Goal: Task Accomplishment & Management: Manage account settings

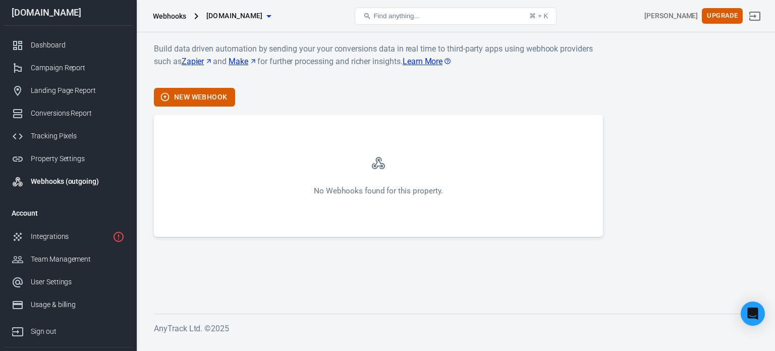
click at [375, 191] on div "No Webhooks found for this property." at bounding box center [378, 191] width 129 height 11
click at [75, 161] on div "Property Settings" at bounding box center [78, 158] width 94 height 11
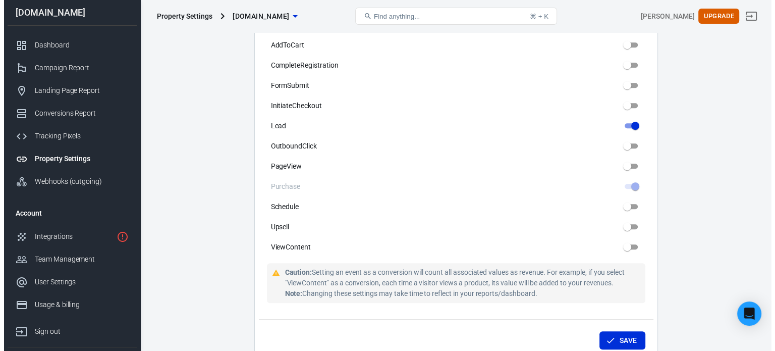
scroll to position [561, 0]
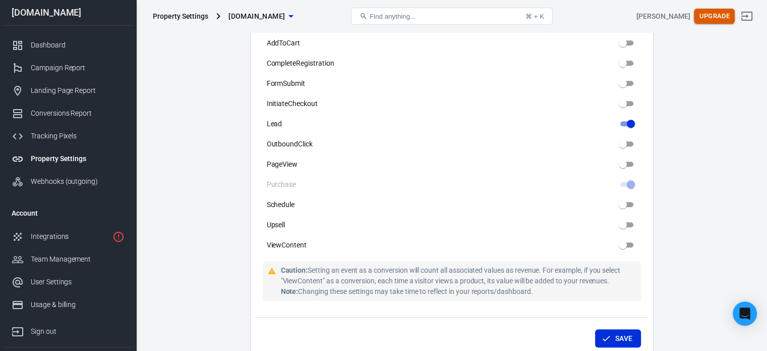
click at [710, 12] on button "Upgrade" at bounding box center [714, 17] width 41 height 16
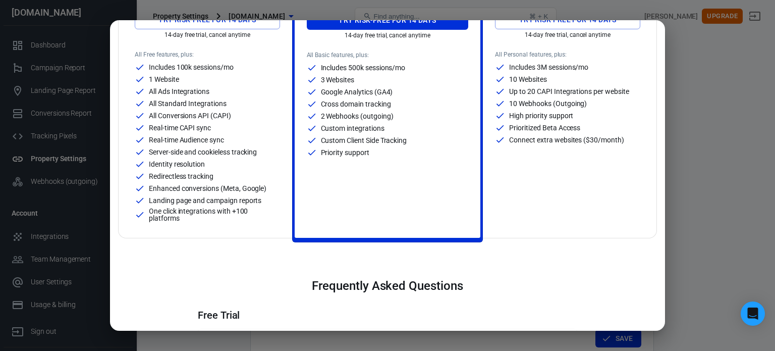
scroll to position [121, 0]
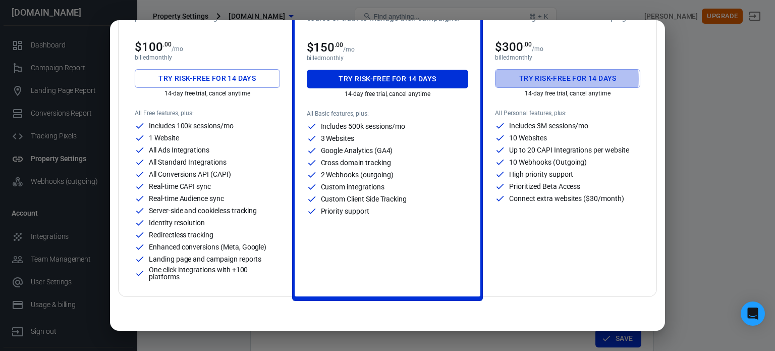
click at [555, 78] on button "Try risk-free for 14 days" at bounding box center [567, 78] width 145 height 19
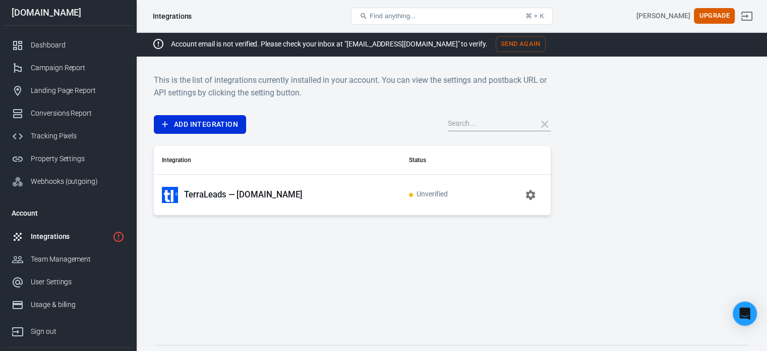
scroll to position [47, 0]
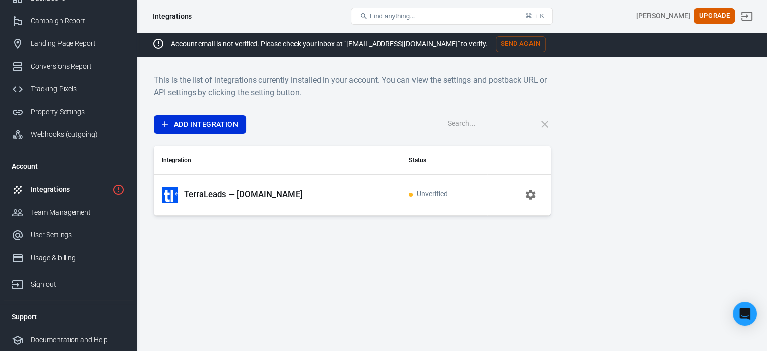
click at [67, 192] on div "Integrations" at bounding box center [70, 189] width 78 height 11
click at [236, 184] on td "TerraLeads — [DOMAIN_NAME]" at bounding box center [277, 194] width 247 height 41
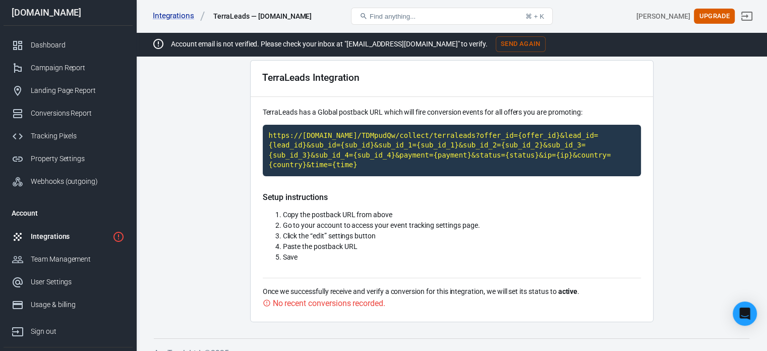
scroll to position [57, 0]
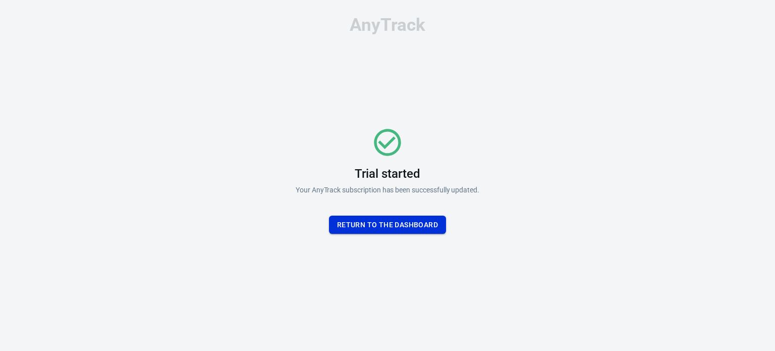
click at [394, 228] on button "Return To the dashboard" at bounding box center [387, 224] width 117 height 19
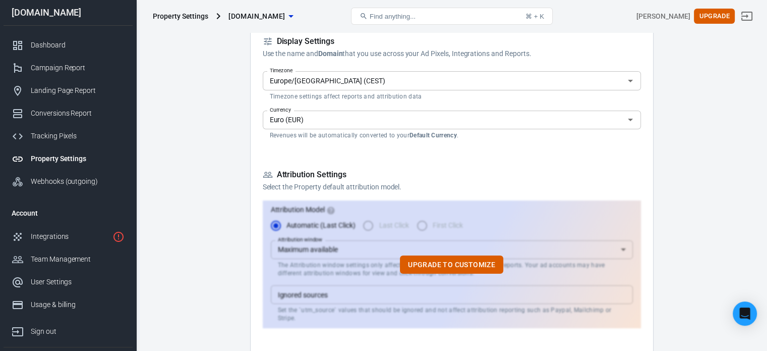
scroll to position [170, 0]
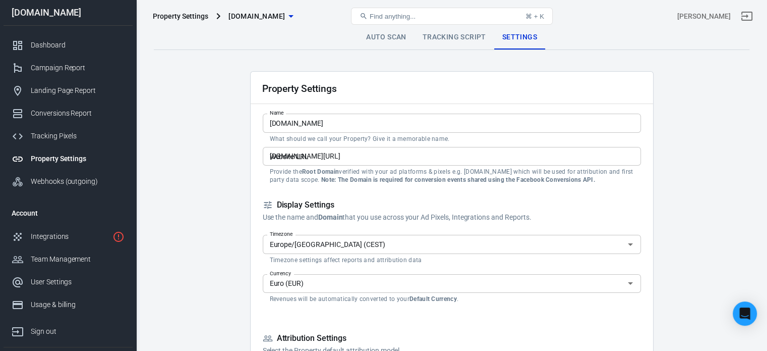
click at [400, 157] on input "[DOMAIN_NAME][URL]" at bounding box center [452, 156] width 378 height 19
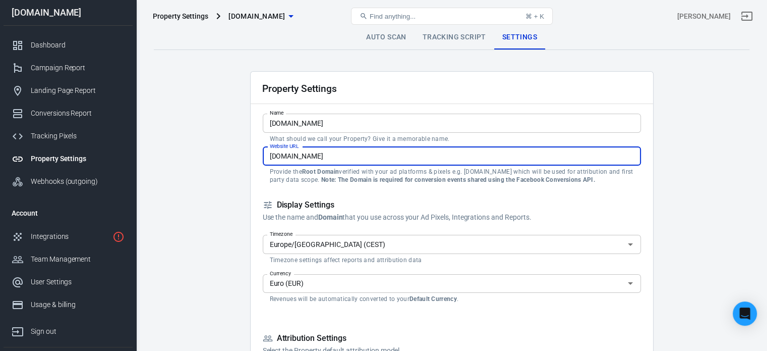
type input "[DOMAIN_NAME]"
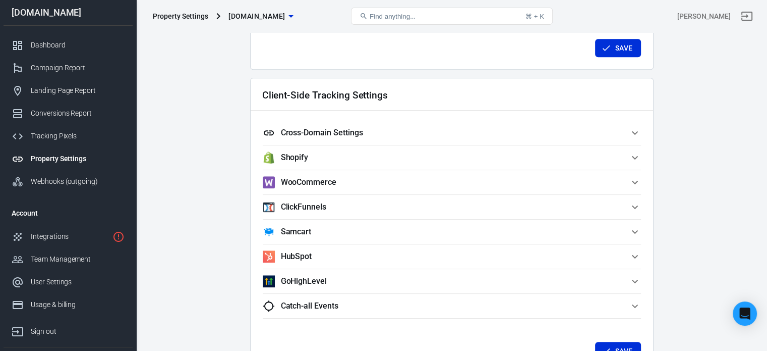
scroll to position [823, 0]
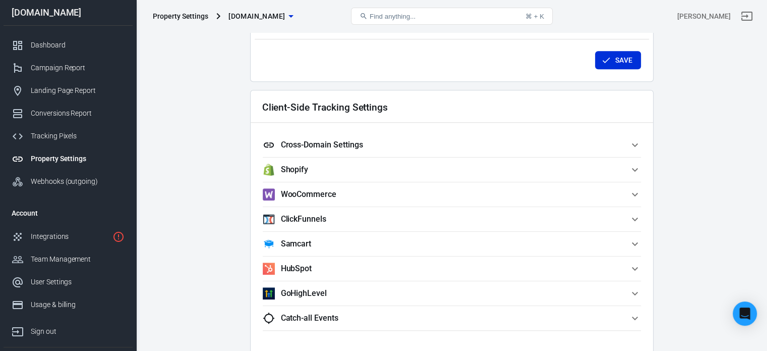
click at [433, 139] on span "Cross-Domain Settings" at bounding box center [446, 145] width 366 height 12
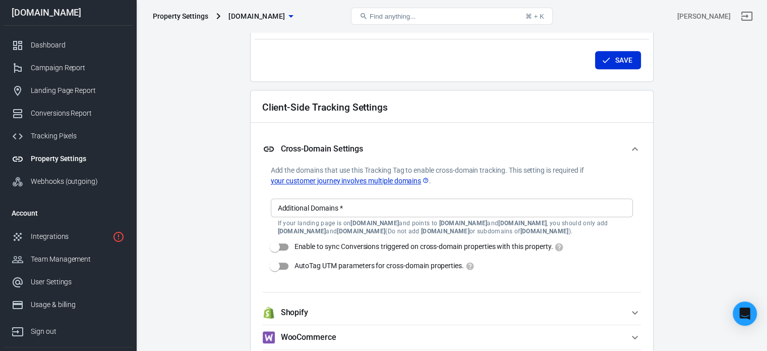
click at [422, 143] on span "Cross-Domain Settings" at bounding box center [446, 149] width 366 height 12
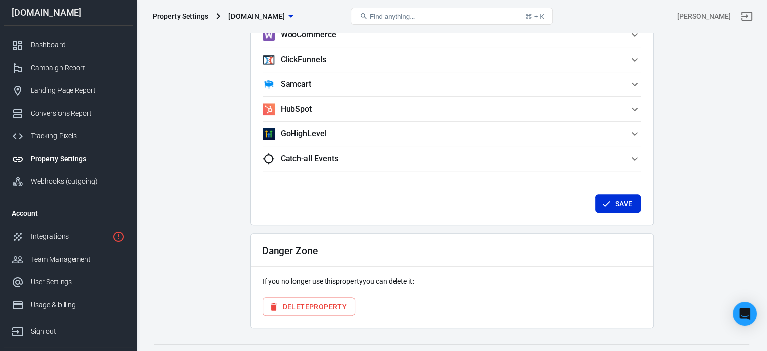
scroll to position [997, 0]
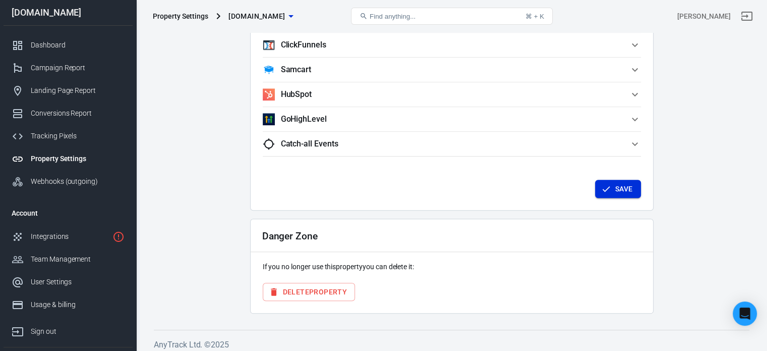
click at [616, 196] on button "Save" at bounding box center [618, 189] width 46 height 19
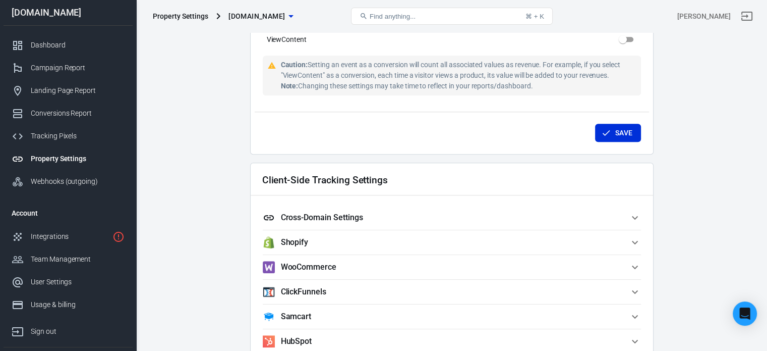
scroll to position [750, 0]
click at [613, 143] on div "Save" at bounding box center [452, 131] width 395 height 38
click at [598, 132] on button "Save" at bounding box center [618, 133] width 46 height 19
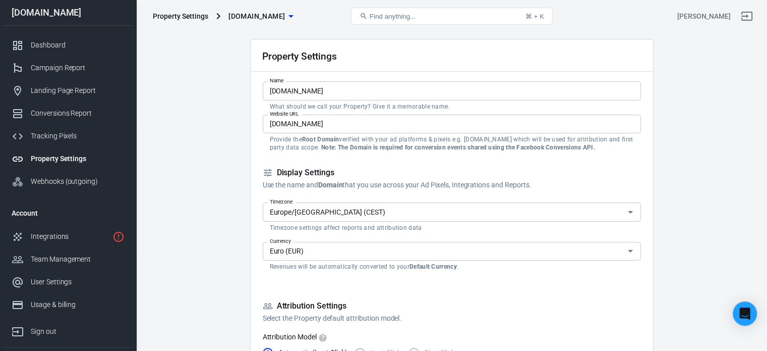
scroll to position [0, 0]
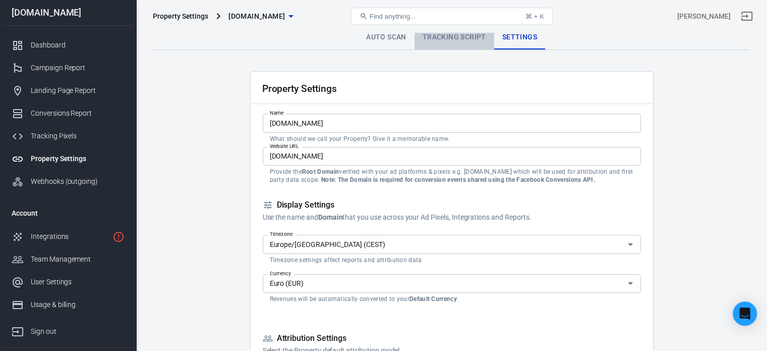
click at [462, 41] on link "Tracking Script" at bounding box center [455, 37] width 80 height 24
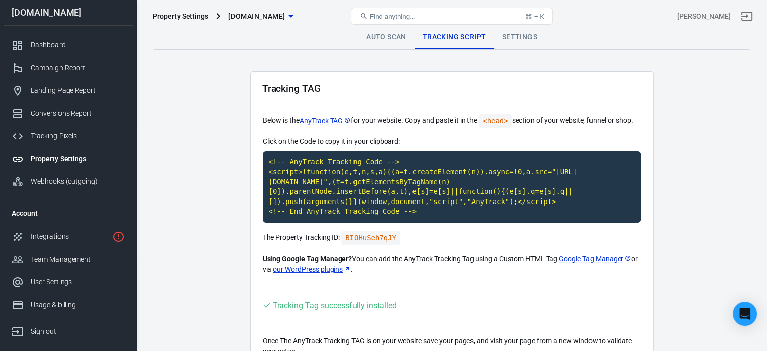
click at [381, 34] on link "Auto Scan" at bounding box center [386, 37] width 57 height 24
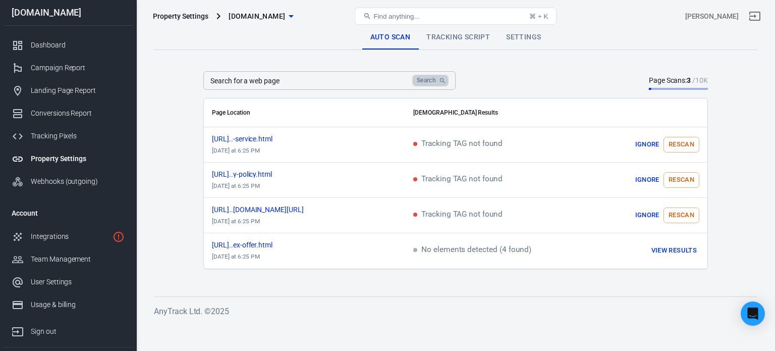
click at [439, 82] on icon "Search" at bounding box center [442, 80] width 7 height 7
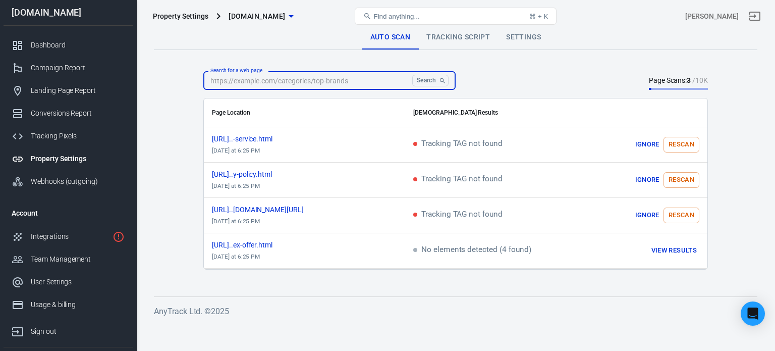
click at [366, 78] on input "Search for a web page" at bounding box center [305, 80] width 205 height 19
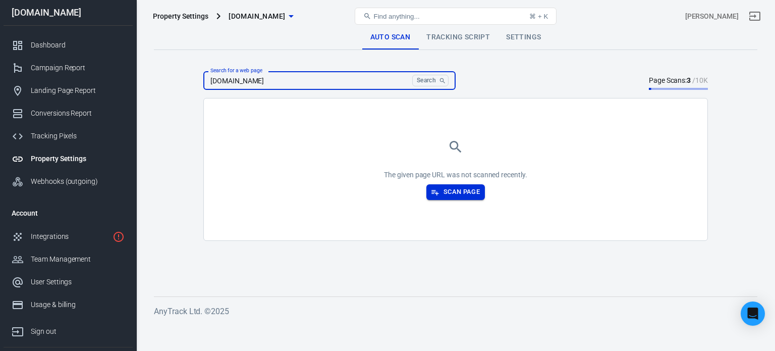
type input "[DOMAIN_NAME]"
click at [452, 188] on button "Scan Page" at bounding box center [455, 192] width 59 height 16
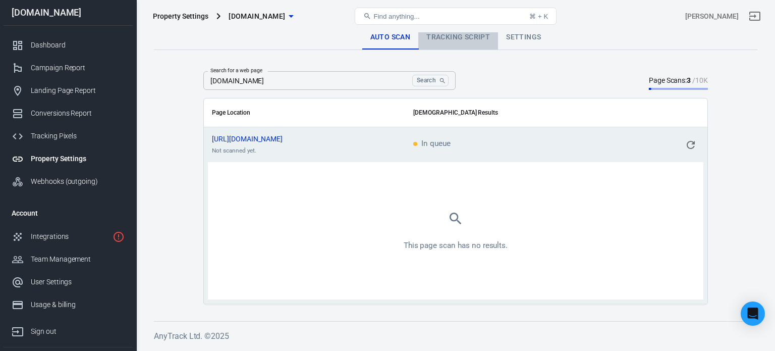
click at [456, 39] on link "Tracking Script" at bounding box center [458, 37] width 80 height 24
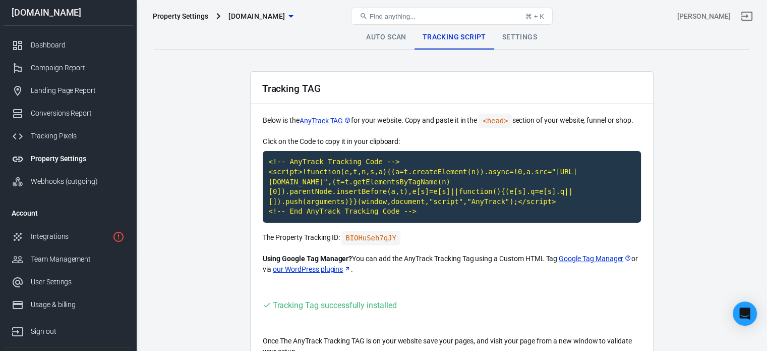
click at [383, 46] on link "Auto Scan" at bounding box center [386, 37] width 57 height 24
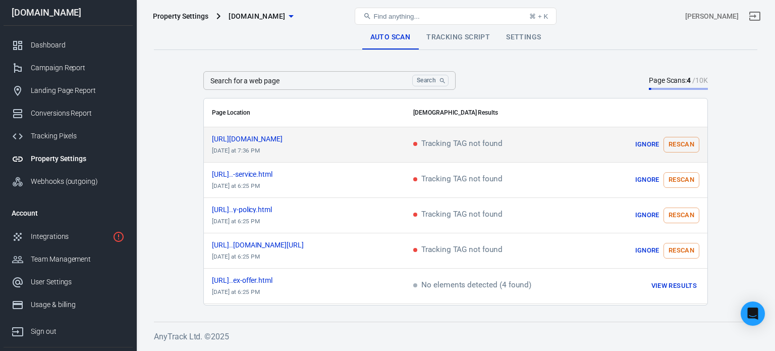
click at [669, 142] on button "Rescan" at bounding box center [681, 145] width 36 height 16
click at [686, 143] on icon "scrollable content" at bounding box center [691, 145] width 12 height 12
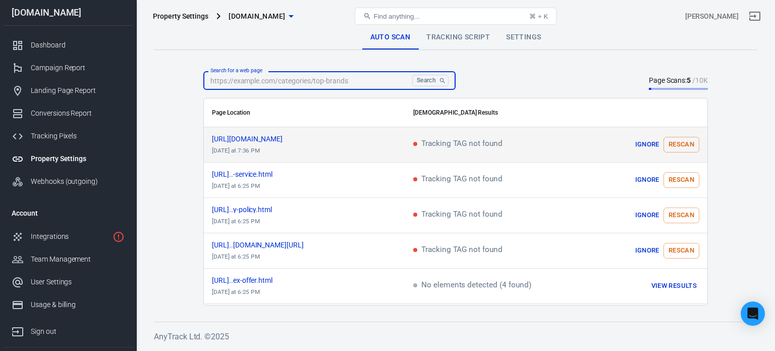
click at [315, 80] on input "Search for a web page" at bounding box center [305, 80] width 205 height 19
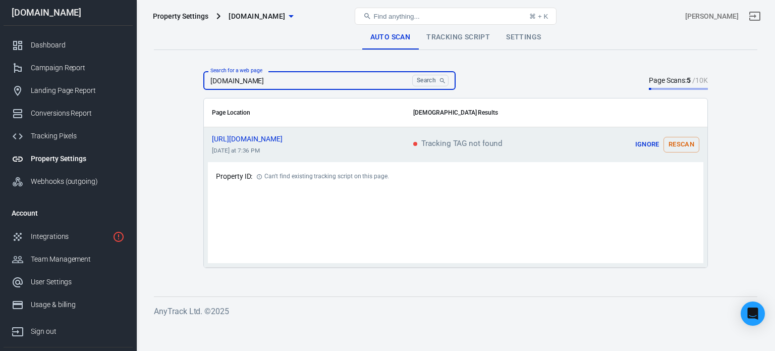
click at [315, 84] on input "[DOMAIN_NAME]" at bounding box center [305, 80] width 205 height 19
paste input "https://velvee.net/sinoflex-offer.html"
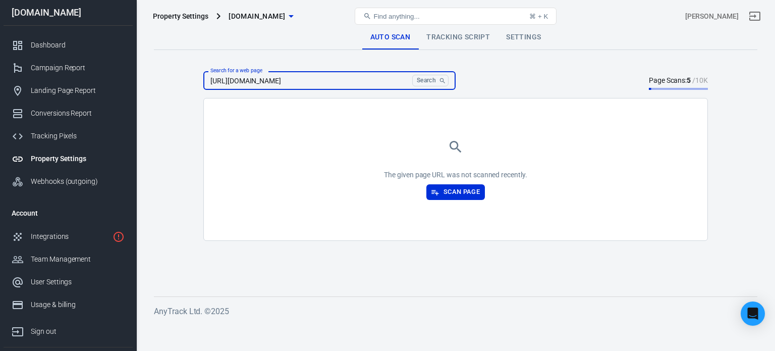
type input "https://velvee.net/sinoflex-offer.html"
click at [456, 179] on p "The given page URL was not scanned recently." at bounding box center [455, 175] width 143 height 11
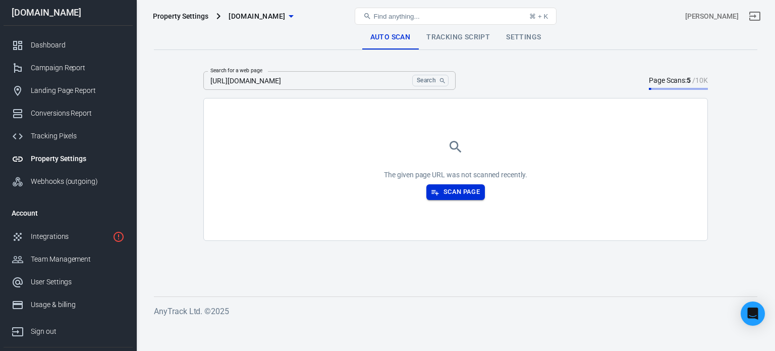
click at [456, 186] on button "Scan Page" at bounding box center [455, 192] width 59 height 16
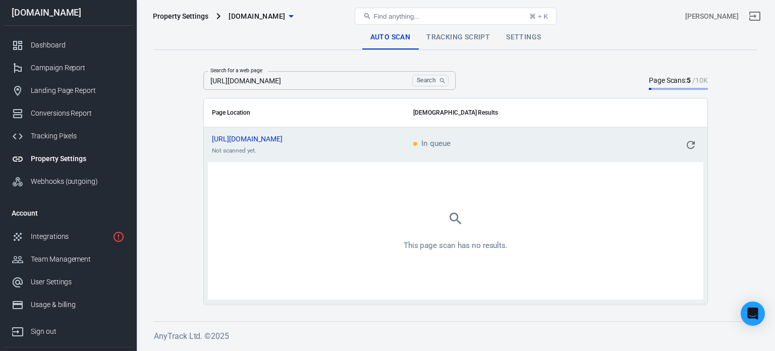
click at [385, 78] on input "https://velvee.net/sinoflex-offer.html" at bounding box center [305, 80] width 205 height 19
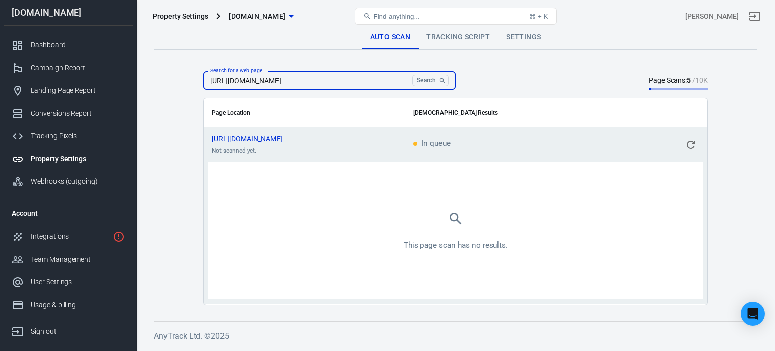
click at [385, 78] on input "https://velvee.net/sinoflex-offer.html" at bounding box center [305, 80] width 205 height 19
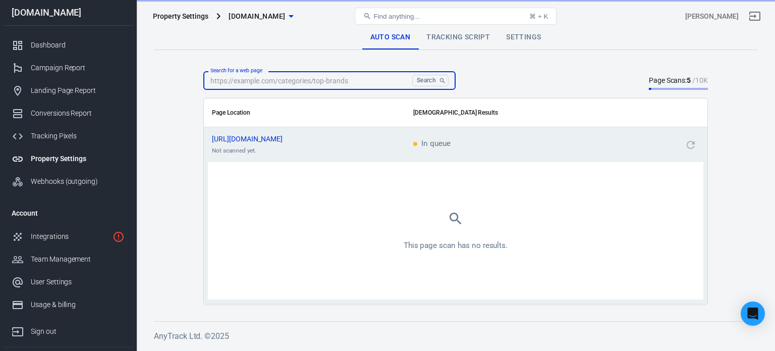
click at [484, 78] on div "Search for a web page Search Search for a web page Page Scans: 5 / 10K" at bounding box center [455, 80] width 505 height 19
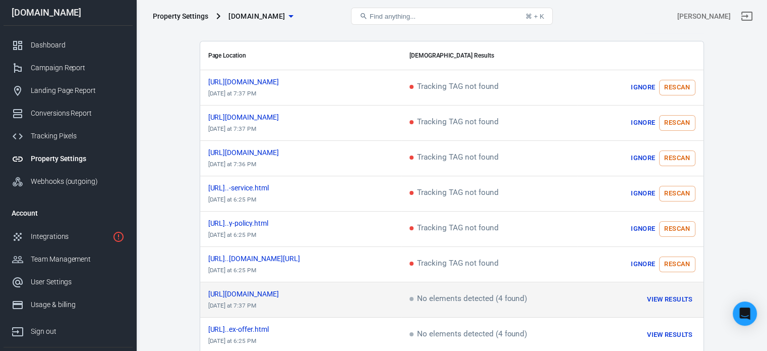
scroll to position [104, 0]
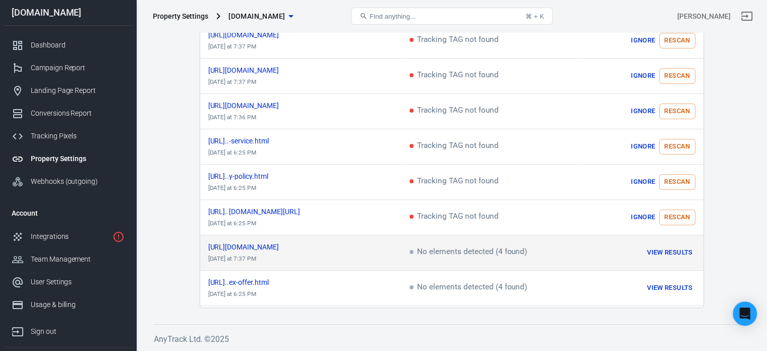
click at [664, 254] on button "View Results" at bounding box center [670, 253] width 50 height 16
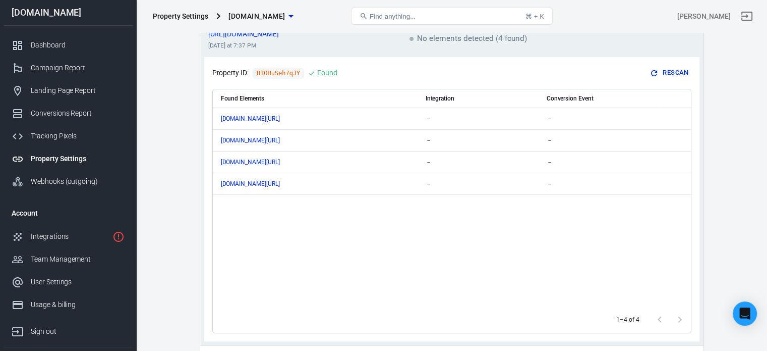
scroll to position [392, 0]
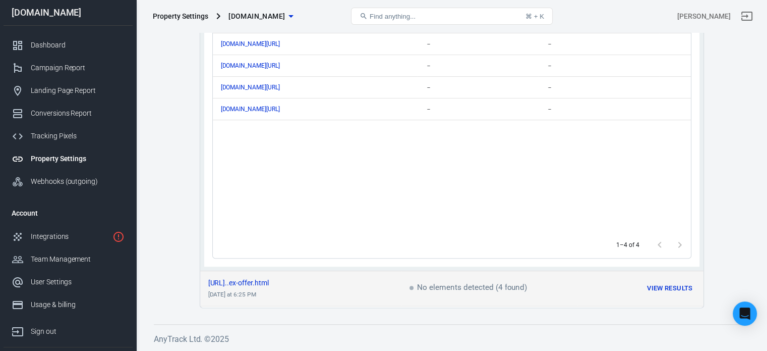
click at [674, 289] on button "View Results" at bounding box center [670, 289] width 50 height 16
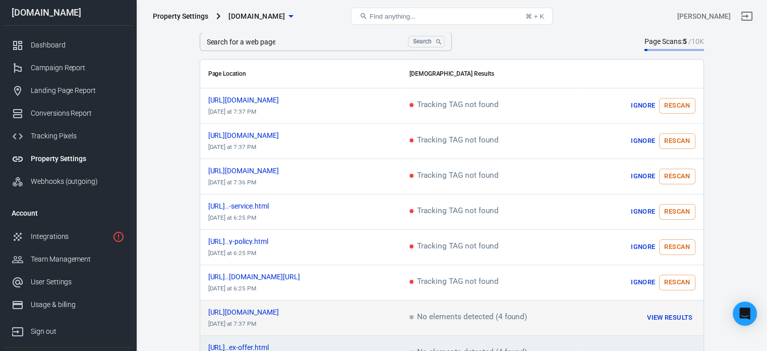
scroll to position [0, 0]
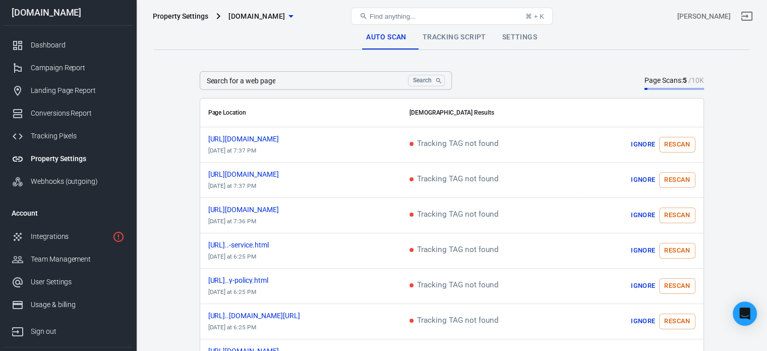
click at [434, 39] on link "Tracking Script" at bounding box center [455, 37] width 80 height 24
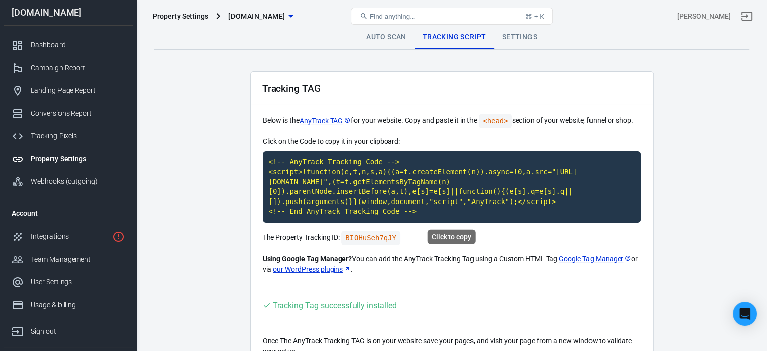
scroll to position [61, 0]
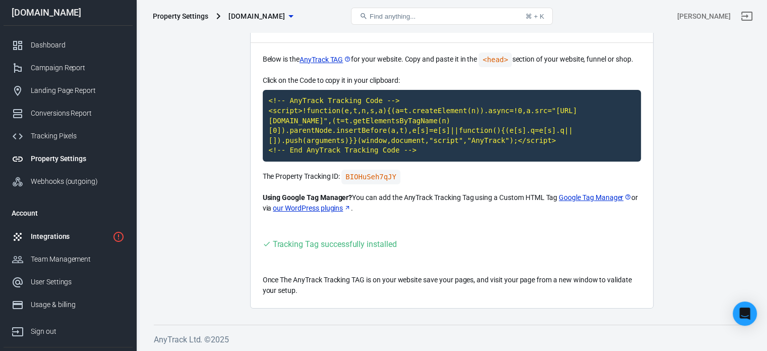
click at [73, 236] on div "Integrations" at bounding box center [70, 236] width 78 height 11
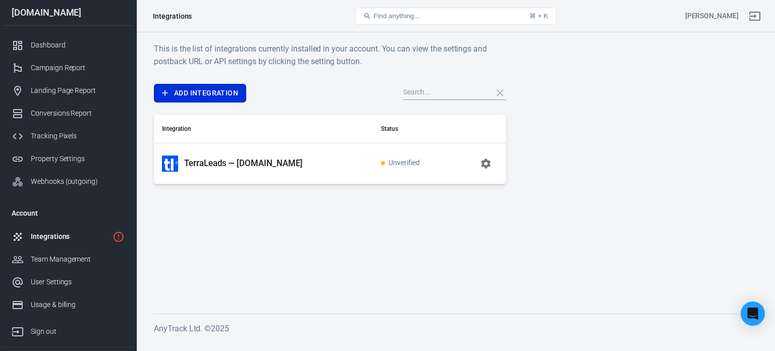
click at [486, 159] on icon "button" at bounding box center [486, 163] width 10 height 10
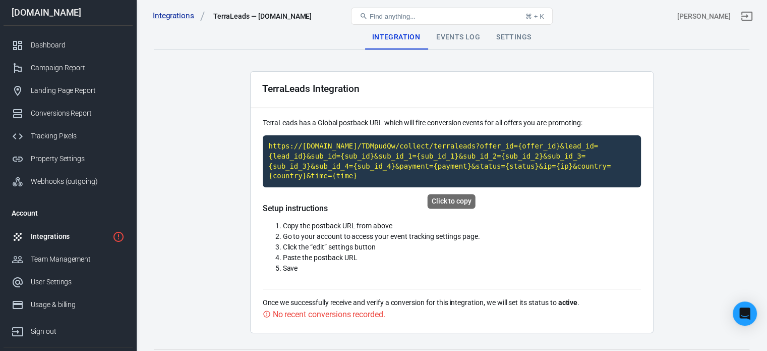
scroll to position [25, 0]
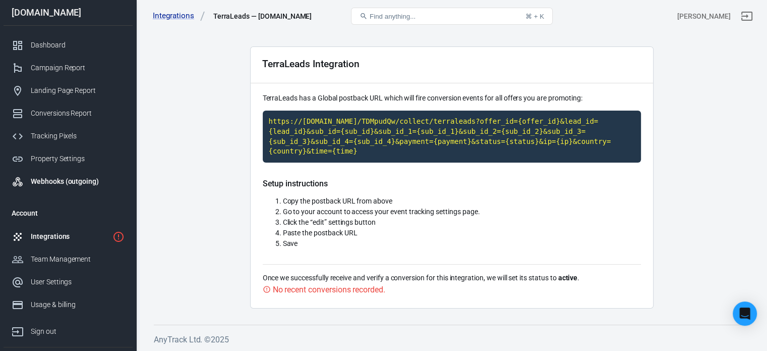
click at [92, 173] on link "Webhooks (outgoing)" at bounding box center [68, 181] width 129 height 23
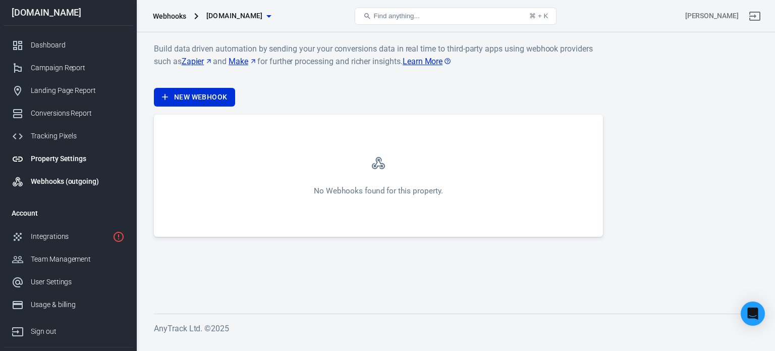
click at [79, 163] on div "Property Settings" at bounding box center [78, 158] width 94 height 11
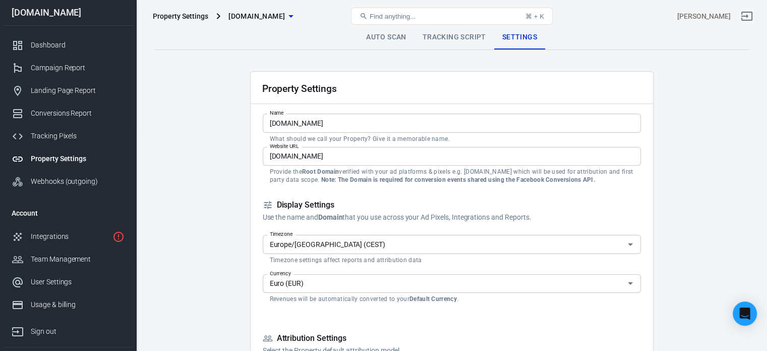
click at [287, 210] on div "Display Settings Use the name and Domain that you use across your Ad Pixels, In…" at bounding box center [452, 211] width 378 height 23
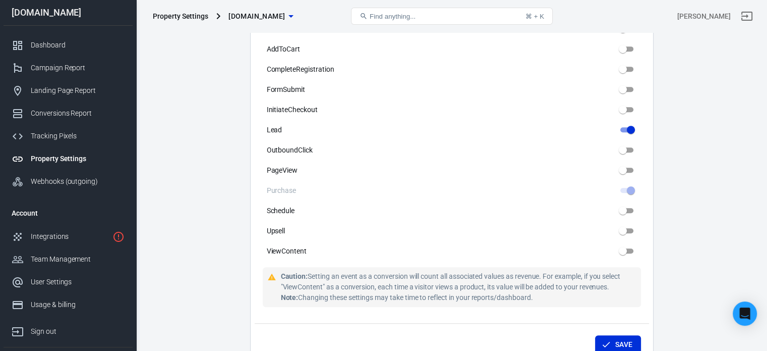
scroll to position [540, 0]
click at [64, 137] on div "Tracking Pixels" at bounding box center [78, 136] width 94 height 11
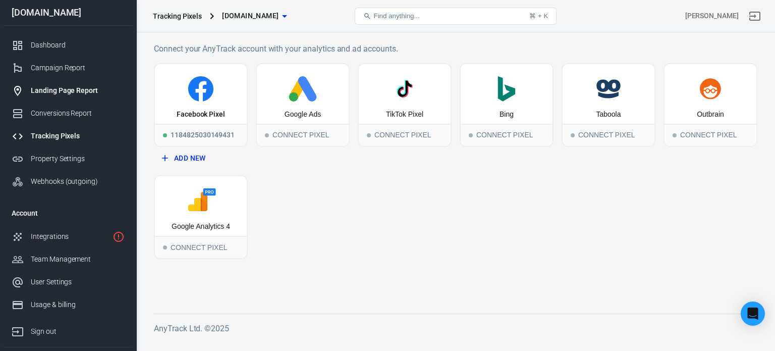
click at [85, 100] on link "Landing Page Report" at bounding box center [68, 90] width 129 height 23
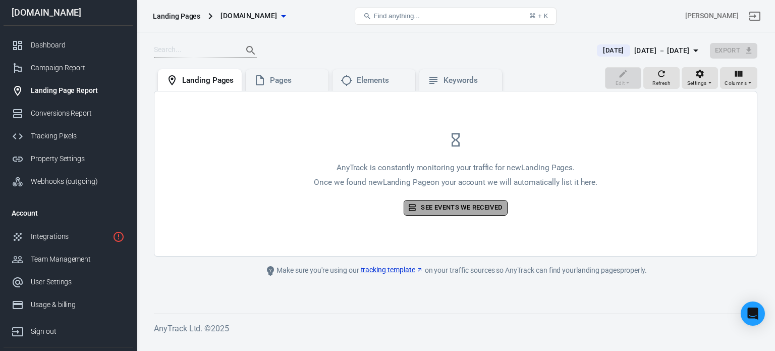
click at [468, 207] on link "See events we received" at bounding box center [455, 208] width 103 height 16
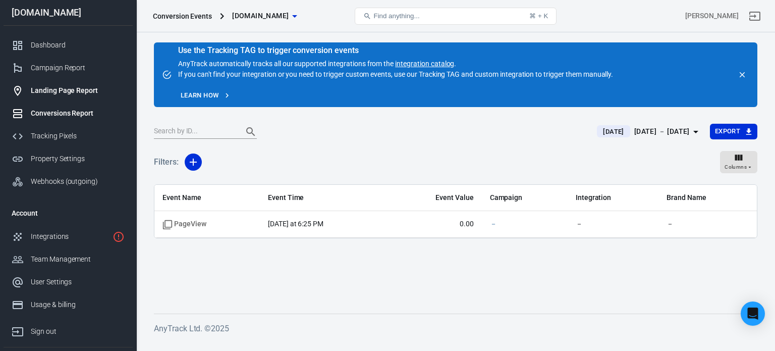
click at [89, 92] on div "Landing Page Report" at bounding box center [78, 90] width 94 height 11
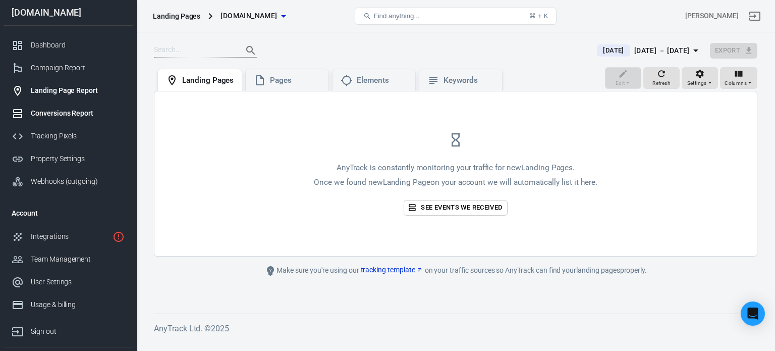
click at [67, 110] on div "Conversions Report" at bounding box center [78, 113] width 94 height 11
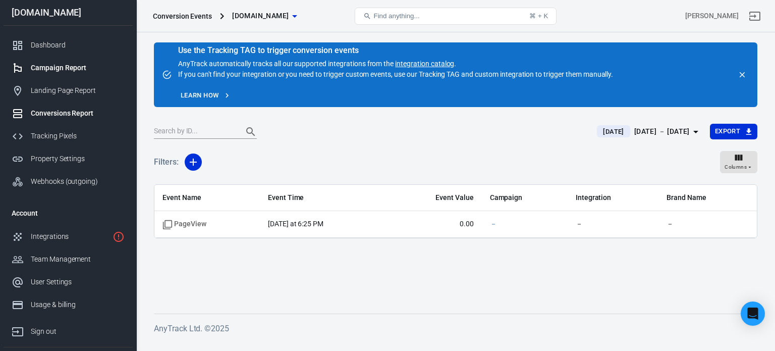
click at [74, 60] on link "Campaign Report" at bounding box center [68, 68] width 129 height 23
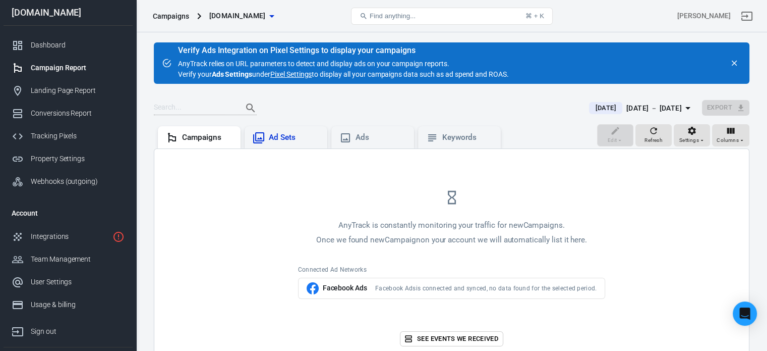
click at [285, 137] on div "Ad Sets" at bounding box center [294, 137] width 50 height 11
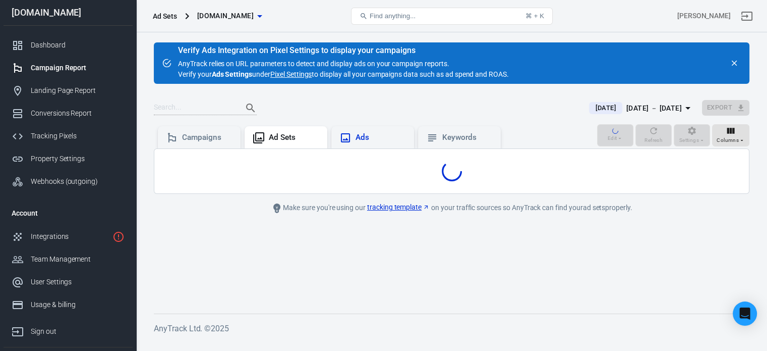
click at [377, 139] on div "Ads" at bounding box center [381, 137] width 50 height 11
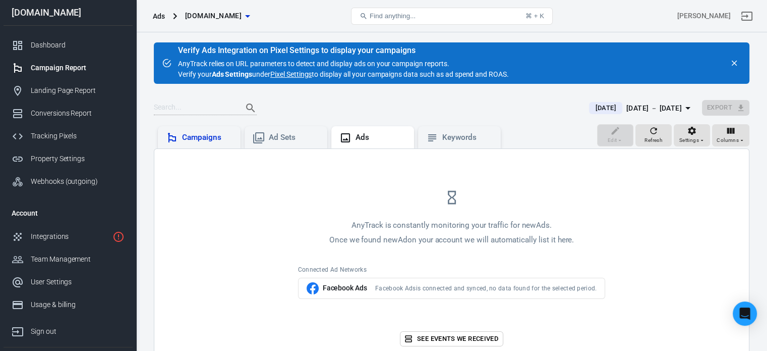
click at [220, 135] on div "Campaigns" at bounding box center [207, 137] width 50 height 11
click at [302, 75] on link "Pixel Settings" at bounding box center [290, 74] width 41 height 11
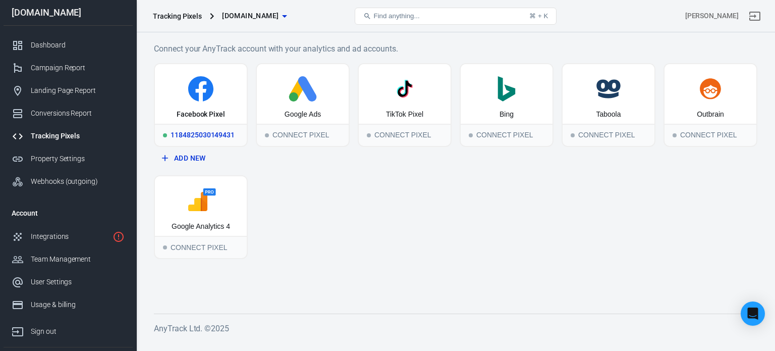
click at [196, 127] on div "1184825030149431" at bounding box center [201, 135] width 92 height 22
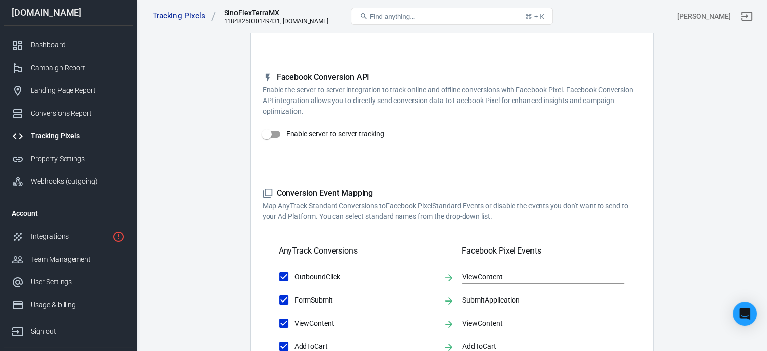
scroll to position [149, 0]
click at [275, 133] on input "Enable server-to-server tracking" at bounding box center [267, 133] width 58 height 19
checkbox input "true"
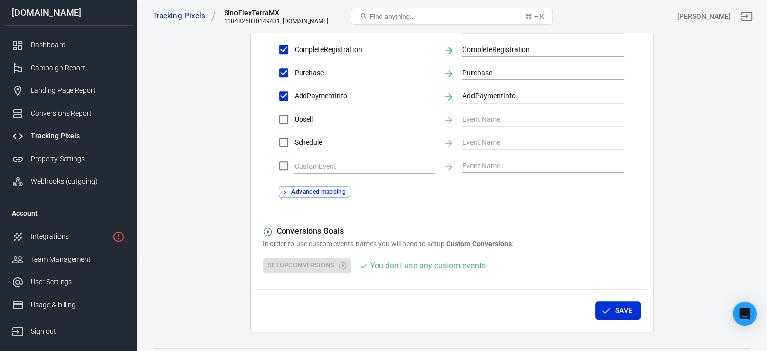
scroll to position [575, 0]
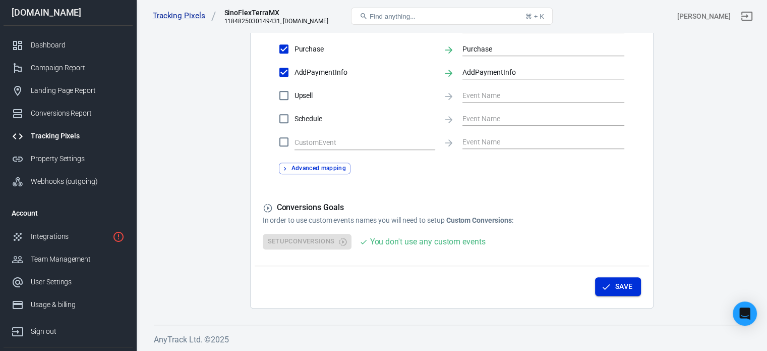
click at [634, 278] on button "Save" at bounding box center [618, 286] width 46 height 19
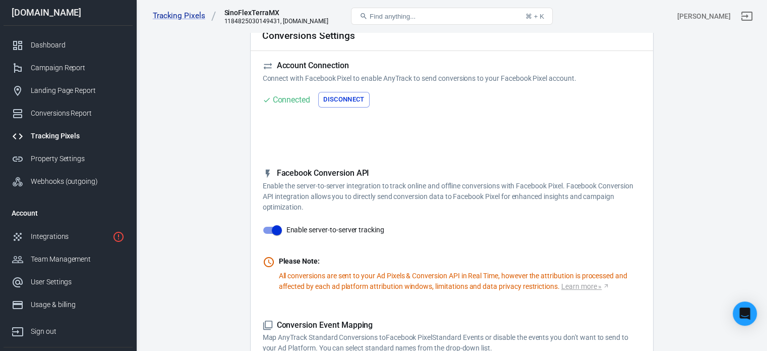
scroll to position [0, 0]
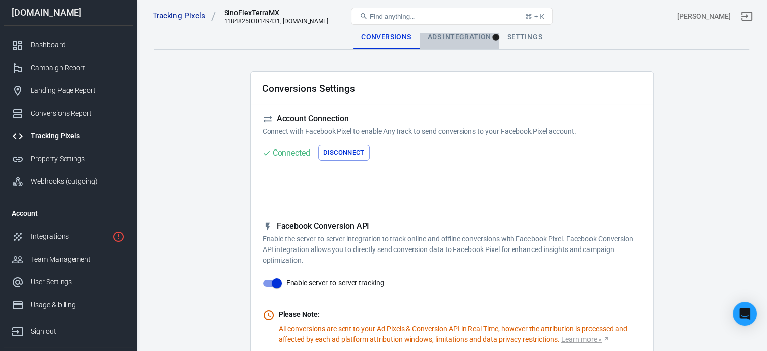
click at [466, 33] on div "Ads Integration" at bounding box center [460, 37] width 80 height 24
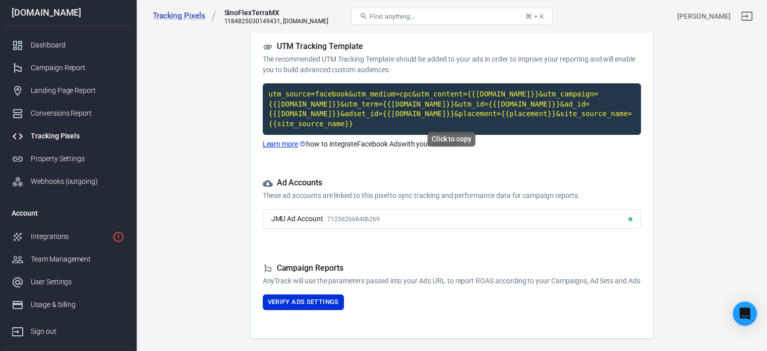
scroll to position [82, 0]
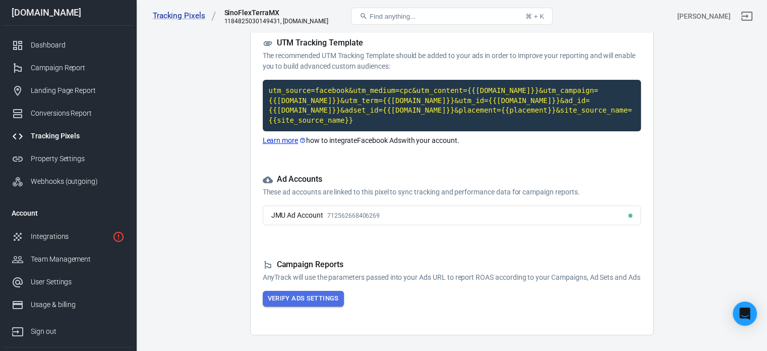
click at [320, 301] on button "Verify Ads Settings" at bounding box center [303, 299] width 81 height 16
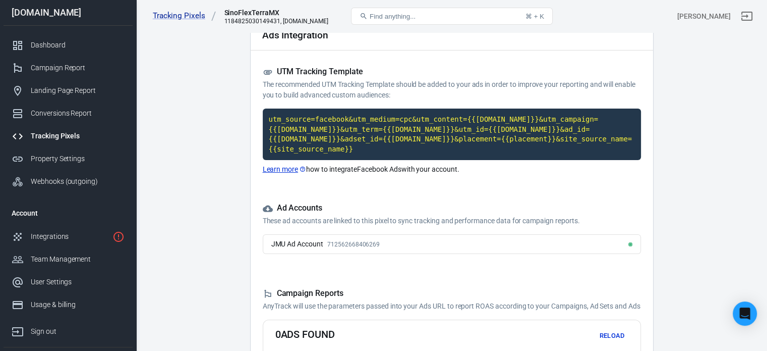
scroll to position [37, 0]
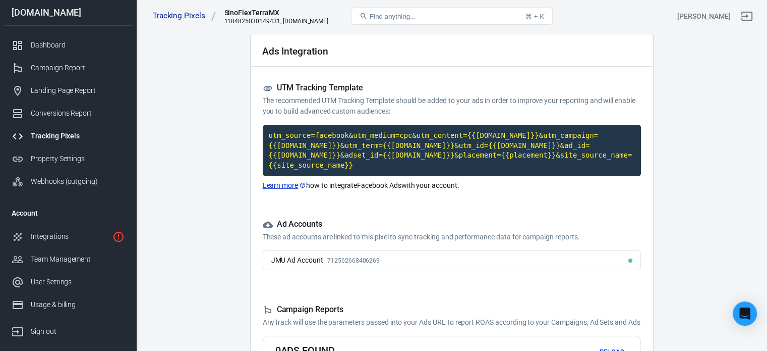
click at [284, 180] on link "Learn more" at bounding box center [285, 185] width 44 height 11
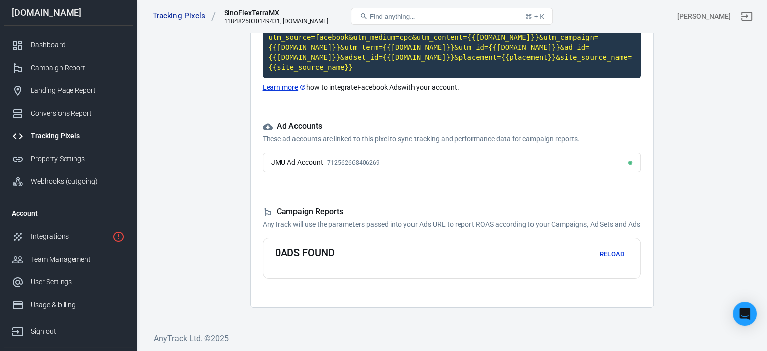
scroll to position [0, 0]
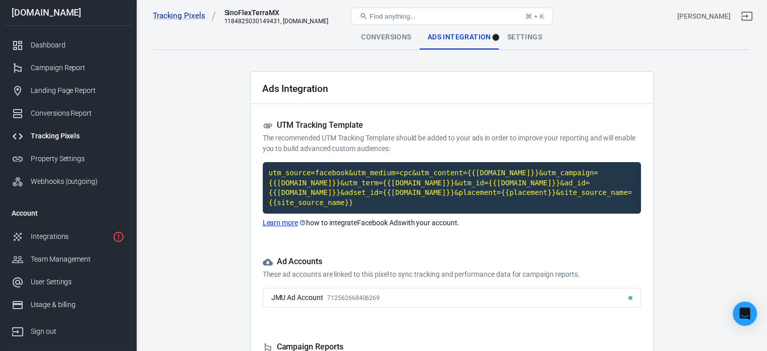
click at [516, 36] on div "Settings" at bounding box center [524, 37] width 51 height 24
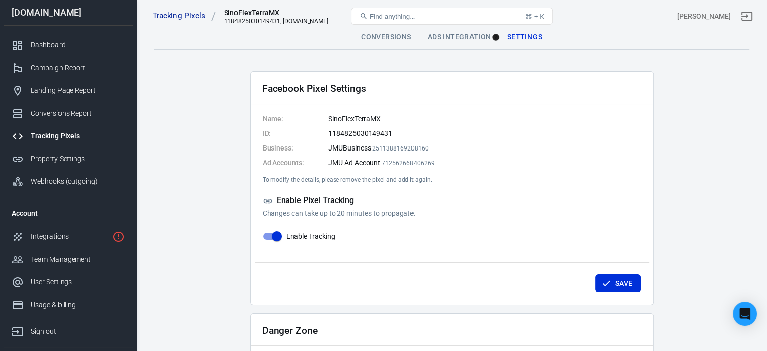
click at [448, 40] on div "Ads Integration" at bounding box center [460, 37] width 80 height 24
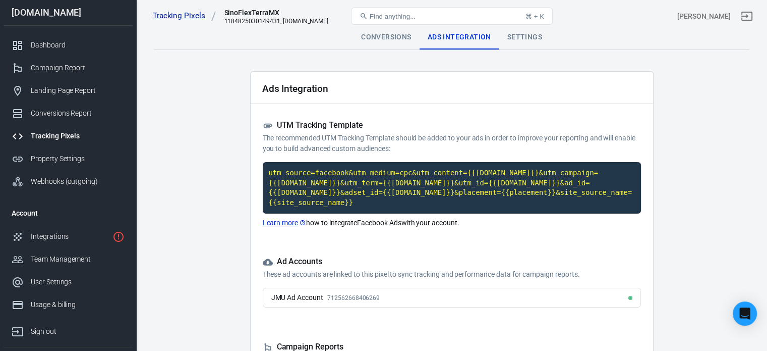
scroll to position [110, 0]
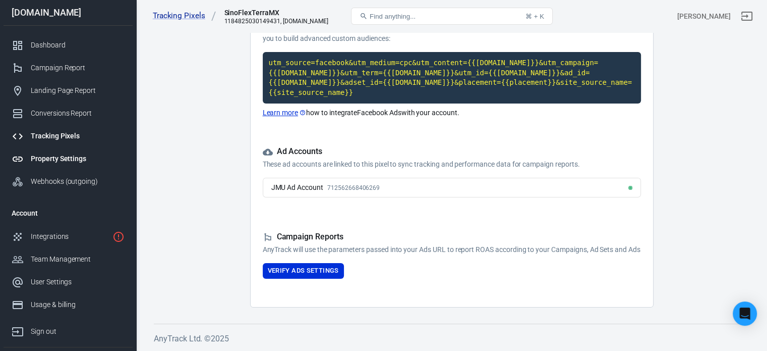
click at [69, 163] on div "Property Settings" at bounding box center [78, 158] width 94 height 11
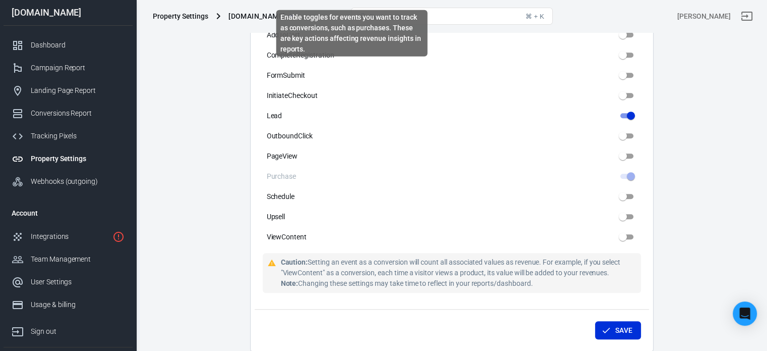
scroll to position [564, 0]
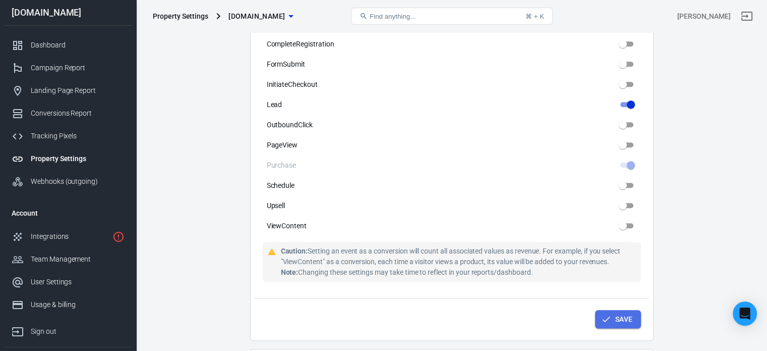
click at [631, 319] on button "Save" at bounding box center [618, 319] width 46 height 19
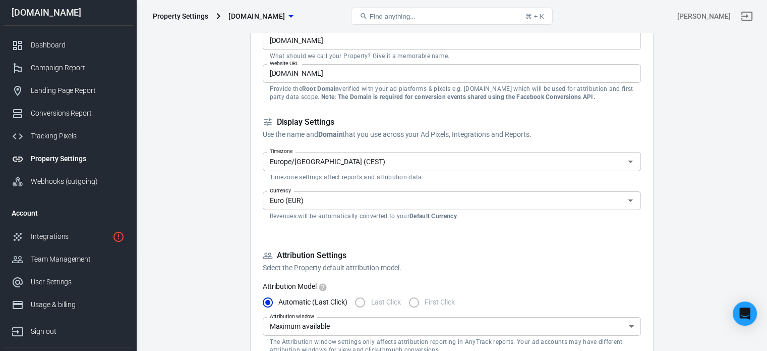
scroll to position [0, 0]
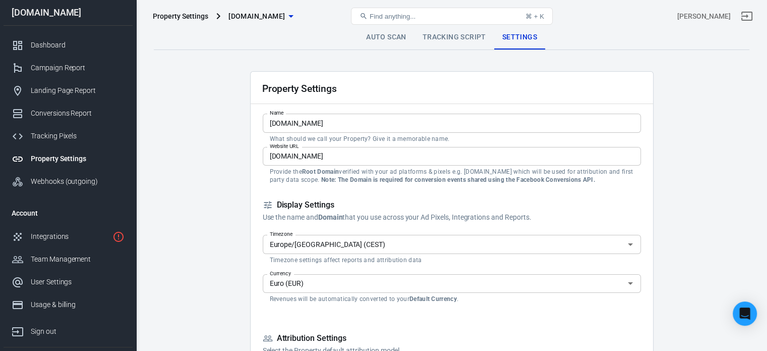
click at [450, 34] on link "Tracking Script" at bounding box center [455, 37] width 80 height 24
